Goal: Information Seeking & Learning: Learn about a topic

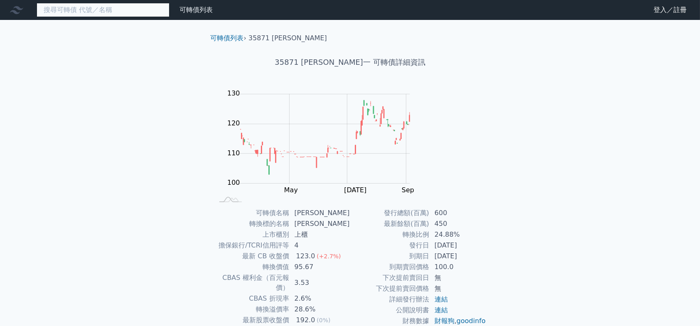
click at [87, 10] on input at bounding box center [103, 10] width 133 height 14
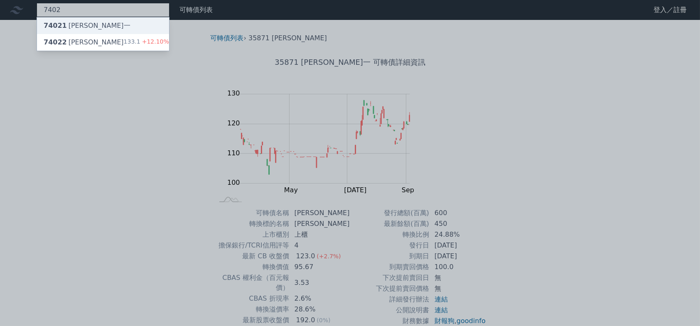
type input "7402"
click at [80, 17] on div "74021 [PERSON_NAME]一" at bounding box center [103, 25] width 132 height 17
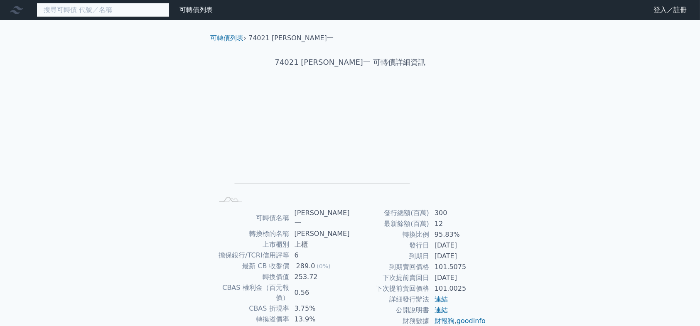
click at [81, 7] on input at bounding box center [103, 10] width 133 height 14
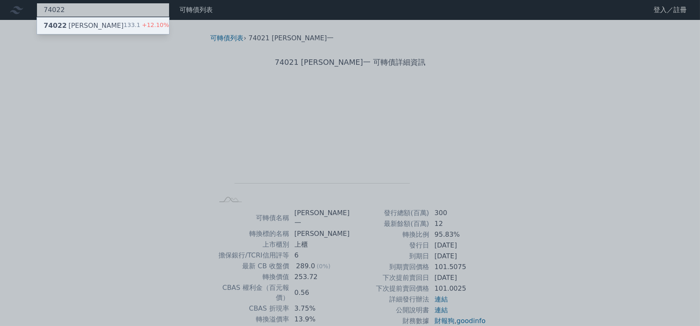
type input "74022"
click at [57, 21] on div "74022 [PERSON_NAME]" at bounding box center [84, 26] width 80 height 10
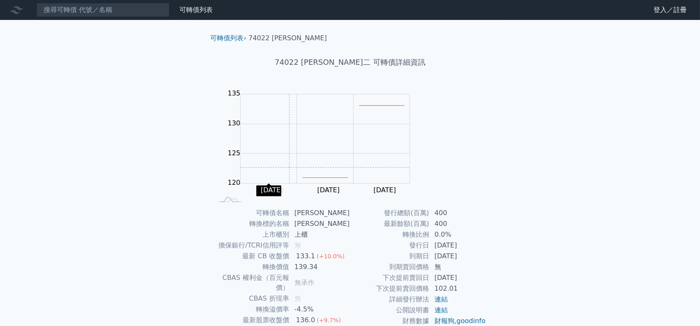
click at [322, 145] on rect "Chart" at bounding box center [324, 138] width 169 height 89
click at [311, 142] on rect "Chart" at bounding box center [324, 138] width 169 height 89
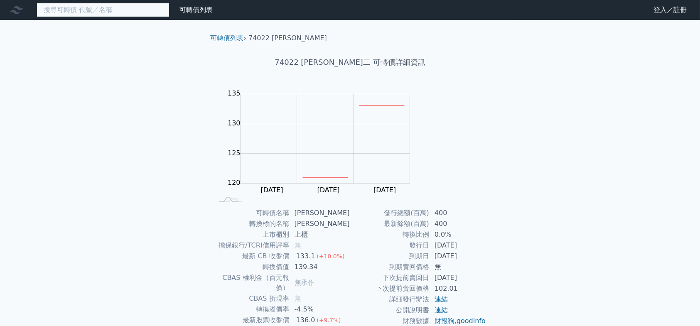
click at [102, 4] on input at bounding box center [103, 10] width 133 height 14
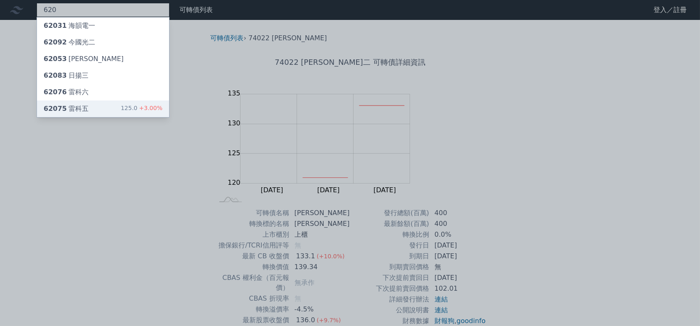
type input "620"
click at [74, 100] on div "62075 雷科五 125.0 +3.00%" at bounding box center [103, 108] width 132 height 17
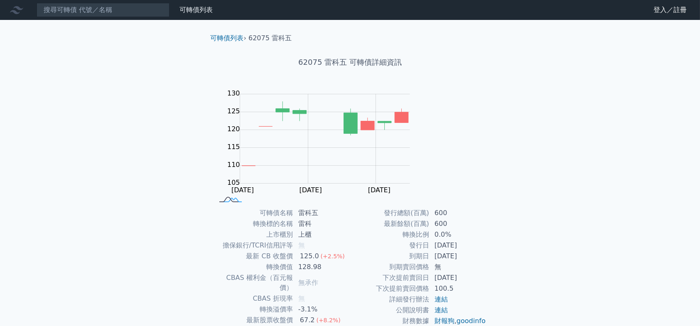
click at [244, 196] on rect at bounding box center [230, 200] width 27 height 9
